Goal: Task Accomplishment & Management: Use online tool/utility

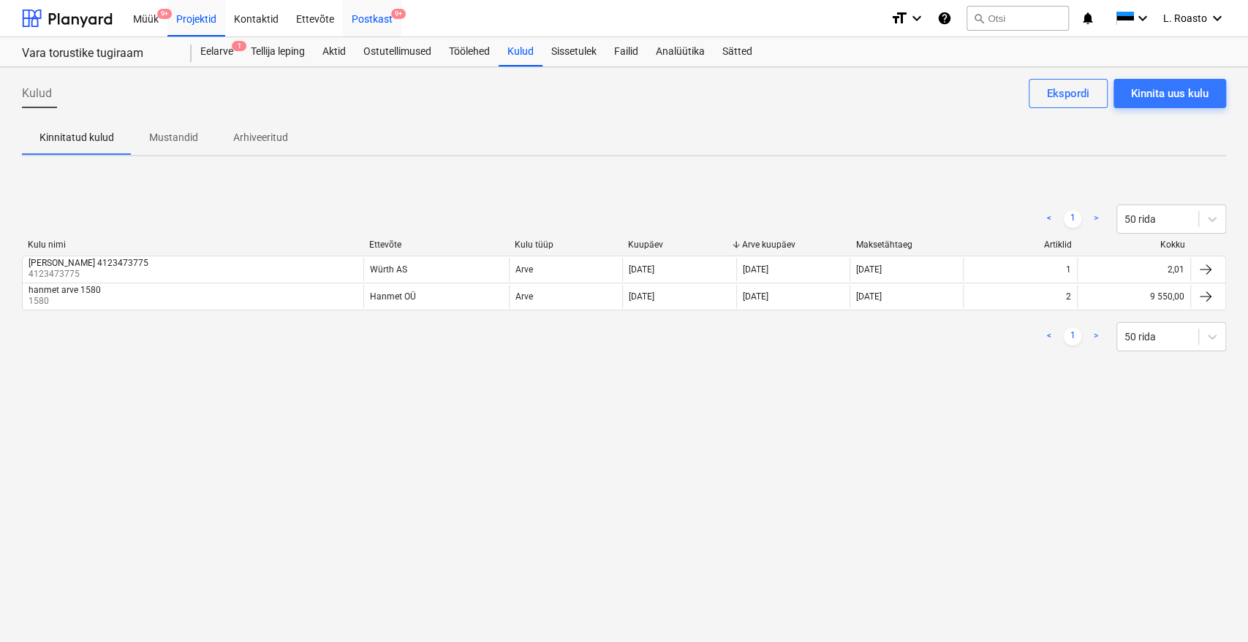
click at [343, 15] on div "Postkast 9+" at bounding box center [372, 17] width 58 height 37
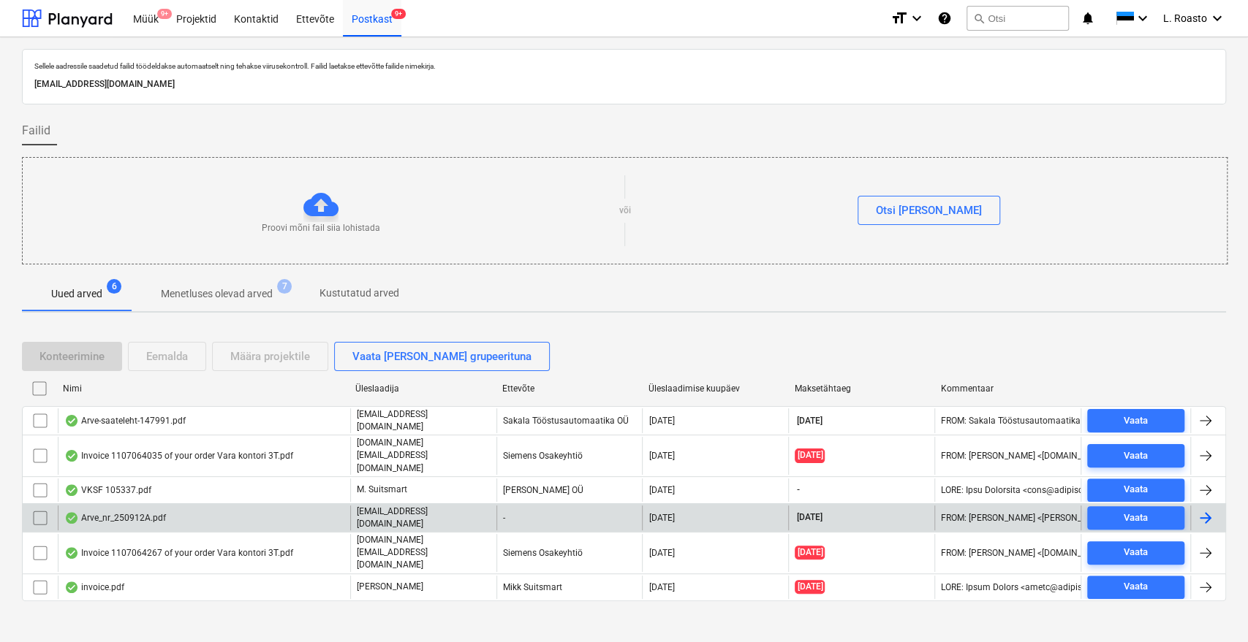
click at [168, 506] on div "Arve_nr_250912A.pdf" at bounding box center [204, 518] width 292 height 25
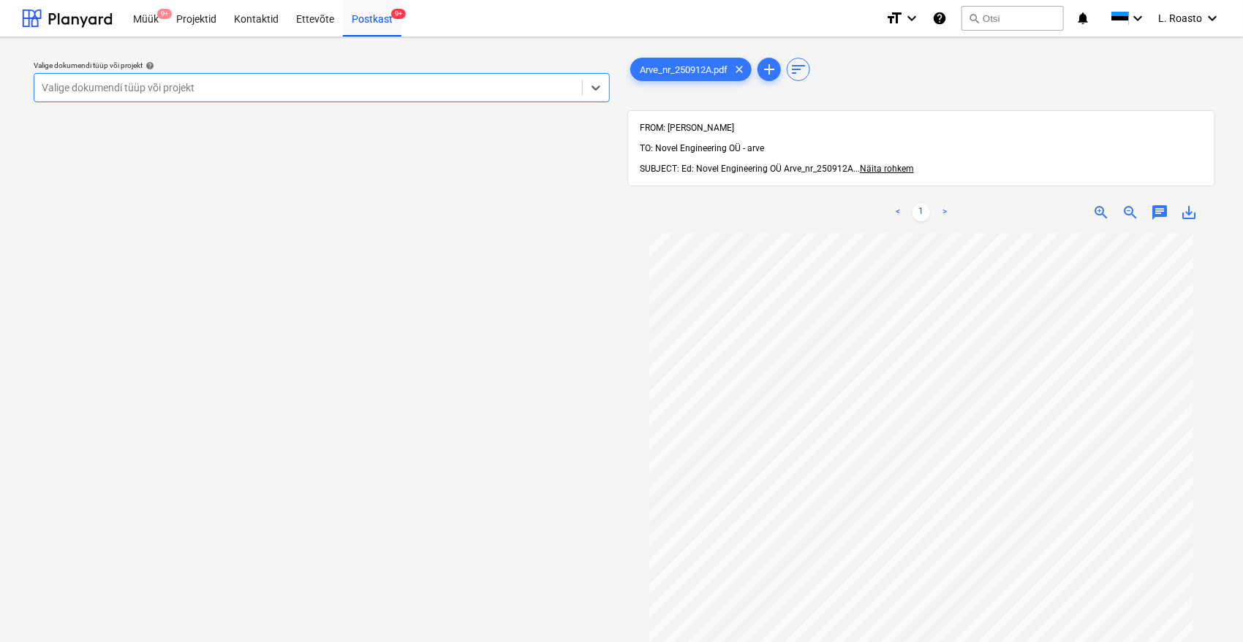
click at [388, 92] on div at bounding box center [308, 87] width 533 height 15
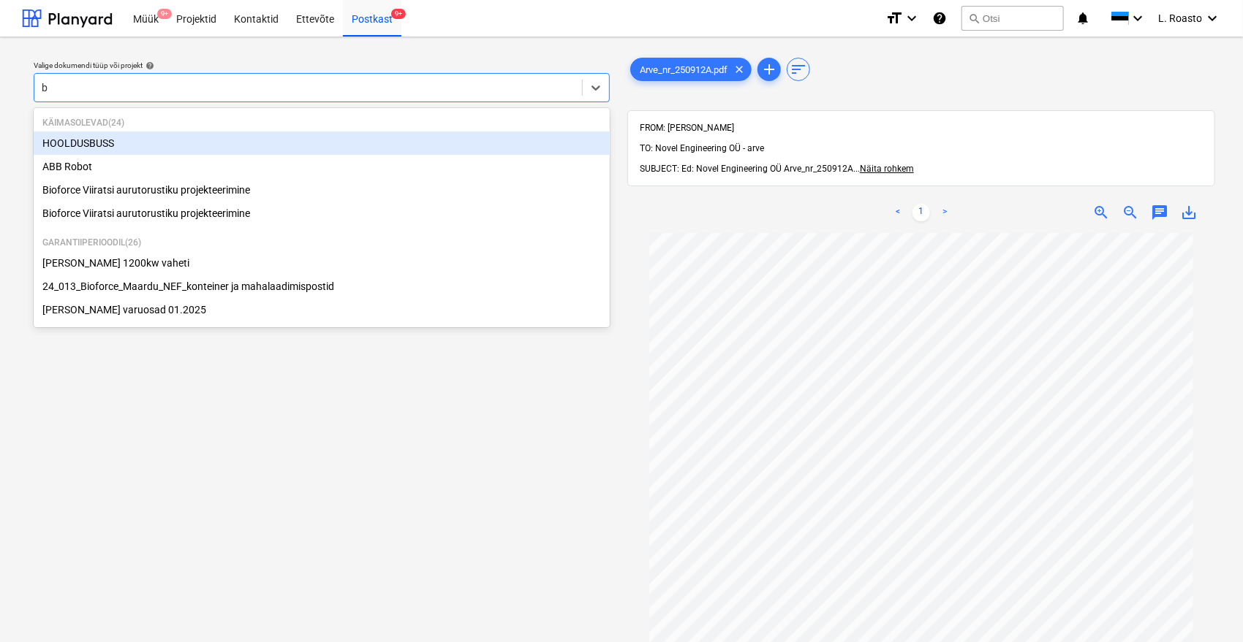
type input "bu"
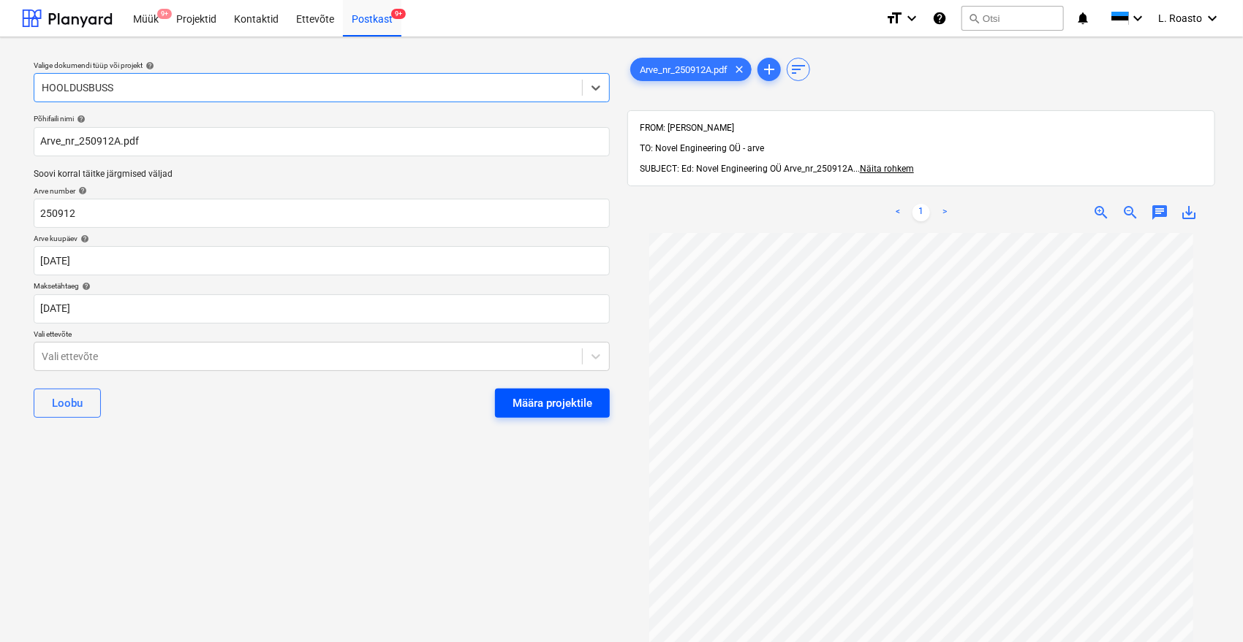
click at [601, 408] on button "Määra projektile" at bounding box center [552, 403] width 115 height 29
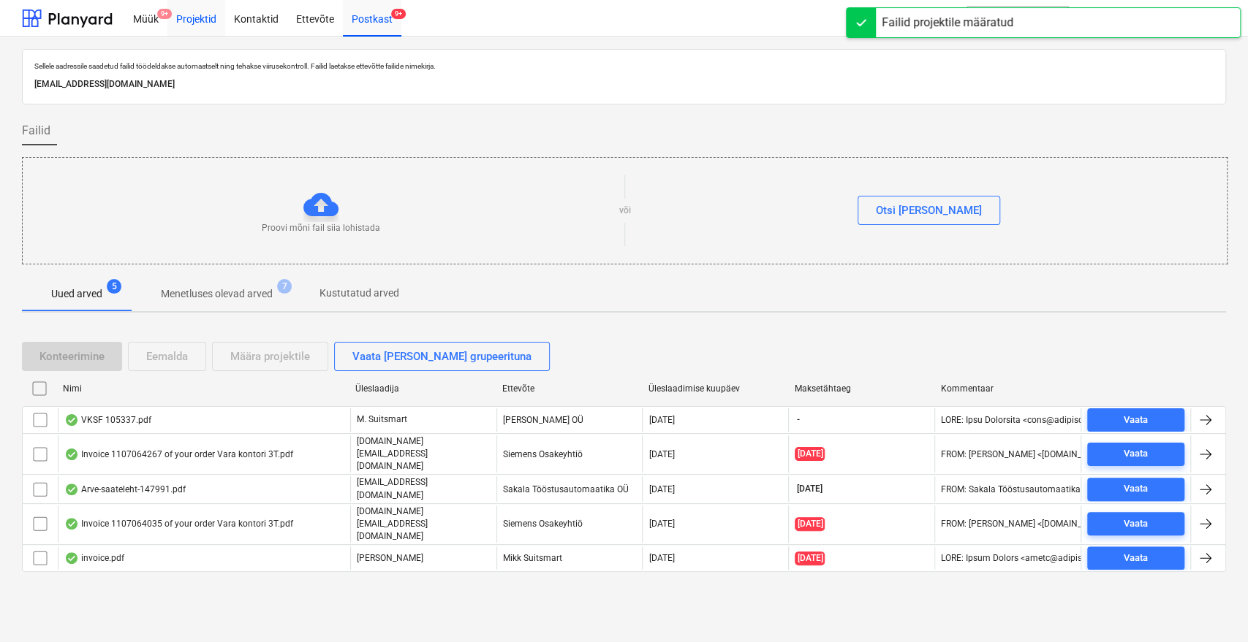
click at [205, 22] on div "Projektid" at bounding box center [196, 17] width 58 height 37
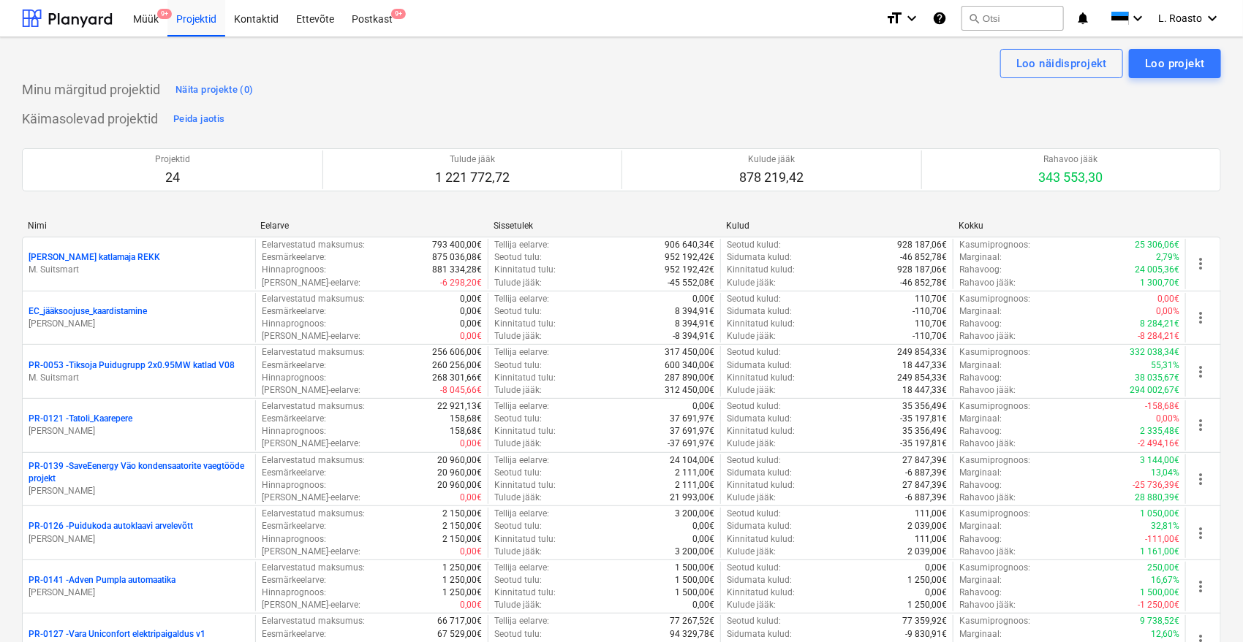
scroll to position [735, 0]
